Goal: Find specific fact: Find contact information

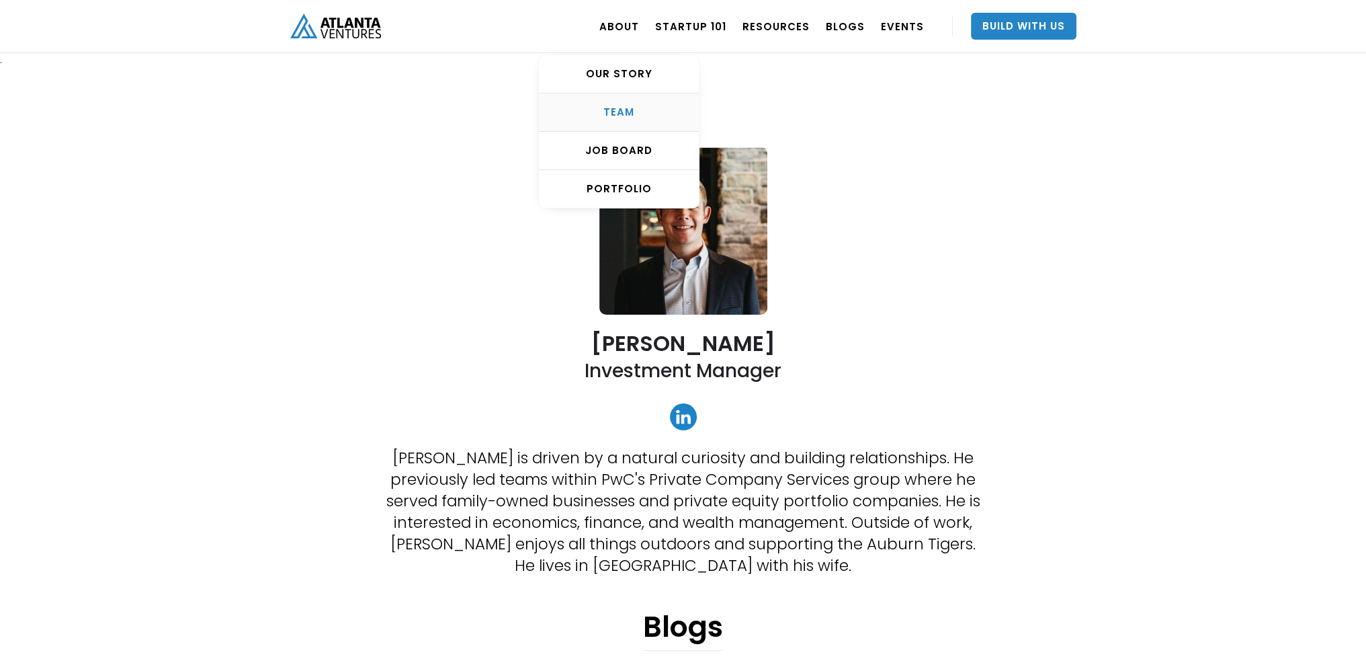
click at [634, 114] on div "TEAM" at bounding box center [619, 111] width 160 height 13
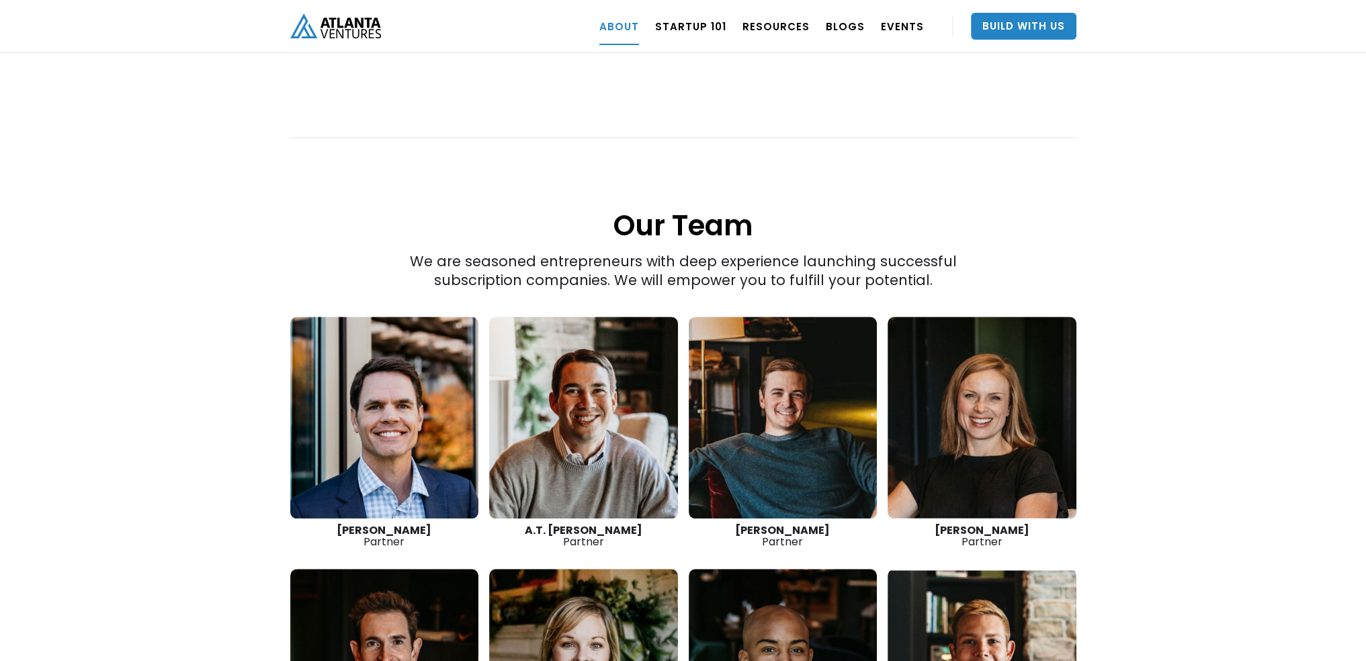
scroll to position [1816, 0]
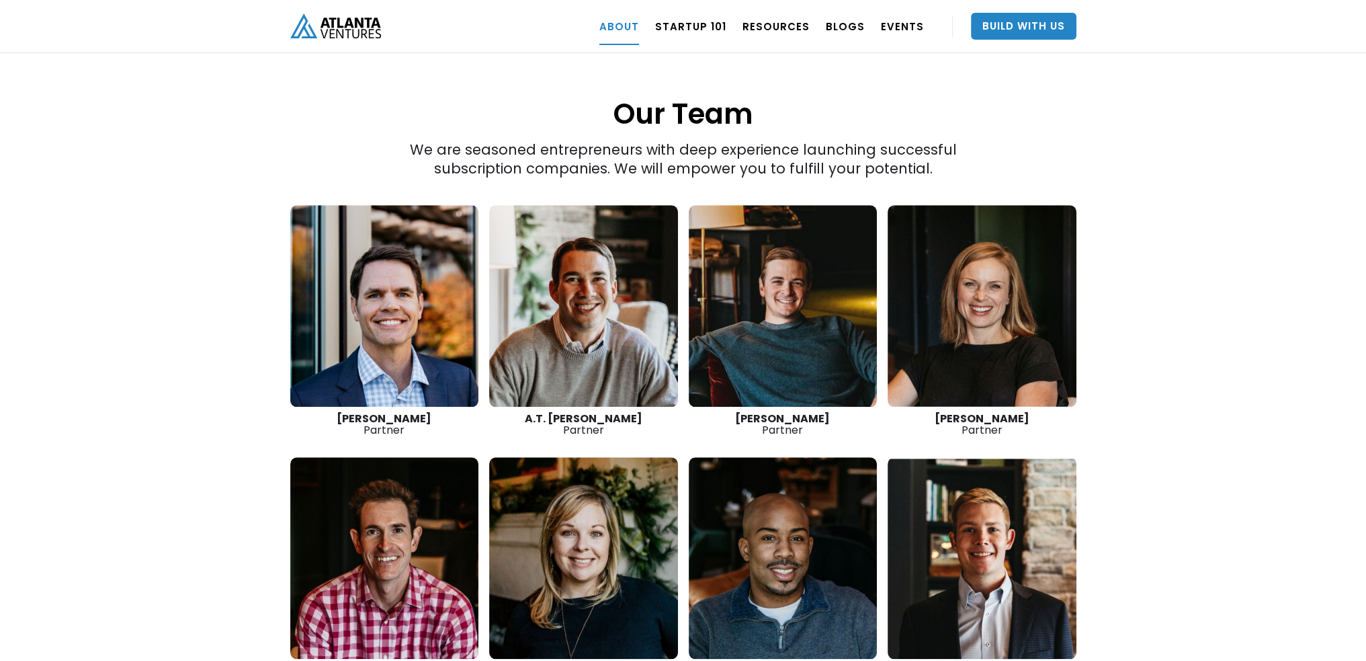
click at [771, 411] on strong "[PERSON_NAME]" at bounding box center [782, 418] width 95 height 15
drag, startPoint x: 747, startPoint y: 373, endPoint x: 814, endPoint y: 387, distance: 69.3
click at [814, 413] on div "[PERSON_NAME] Partner" at bounding box center [783, 424] width 189 height 23
copy div "[PERSON_NAME] Partner"
